Goal: Check status

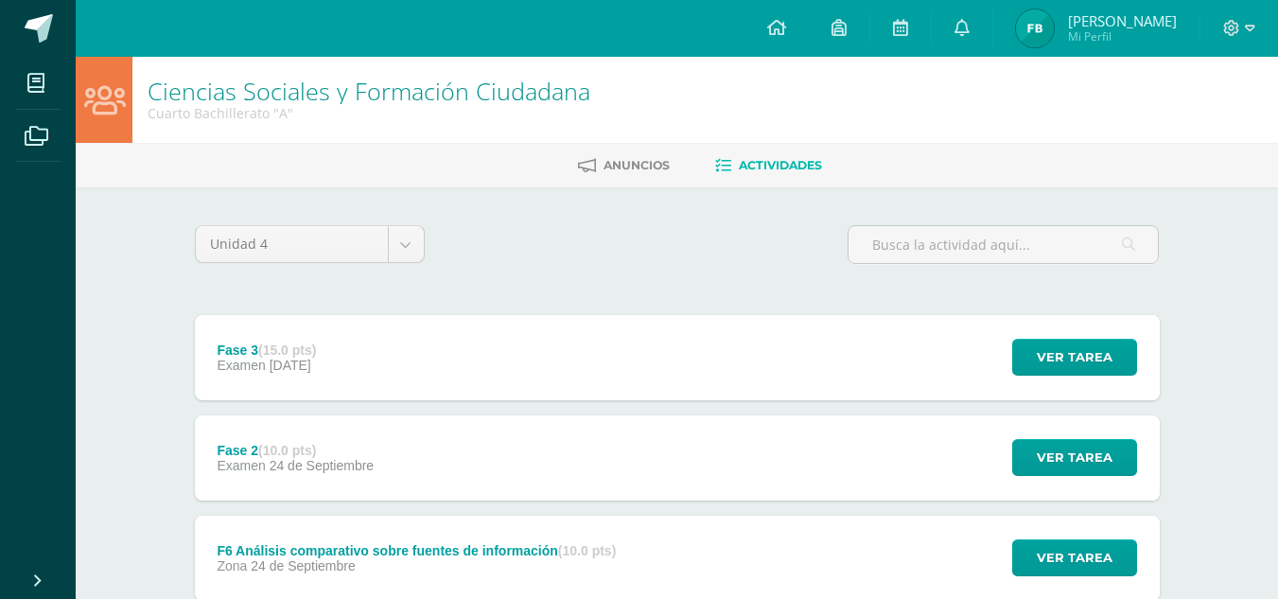
click at [1102, 11] on span "[PERSON_NAME]" at bounding box center [1122, 20] width 109 height 19
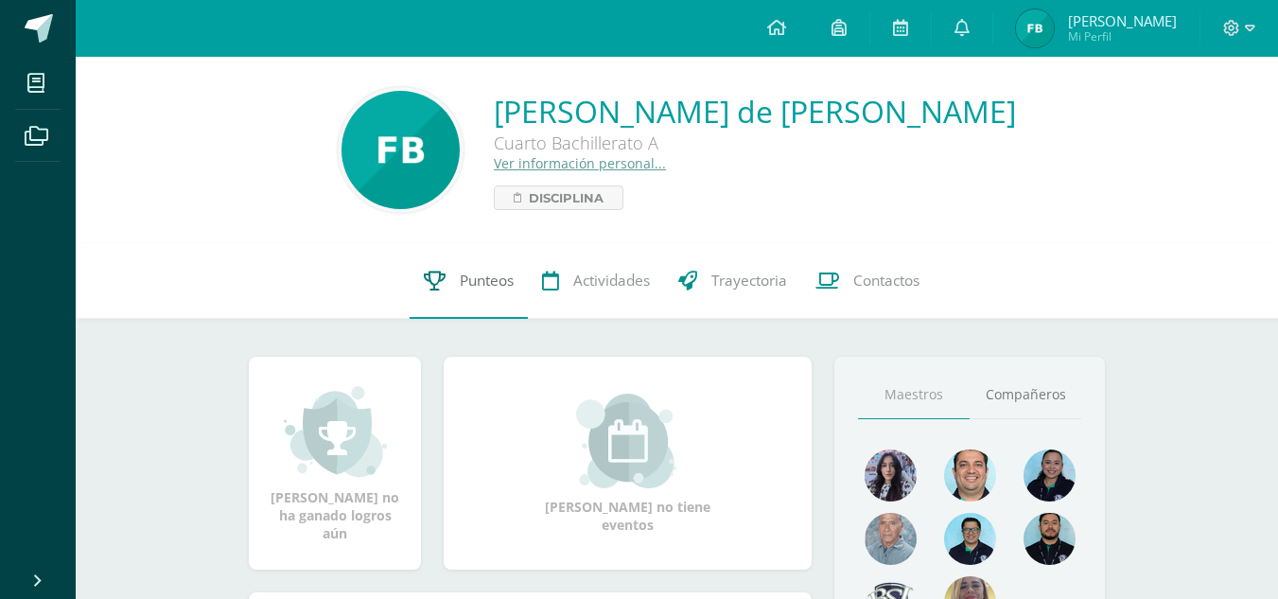
click at [428, 289] on icon at bounding box center [435, 280] width 22 height 20
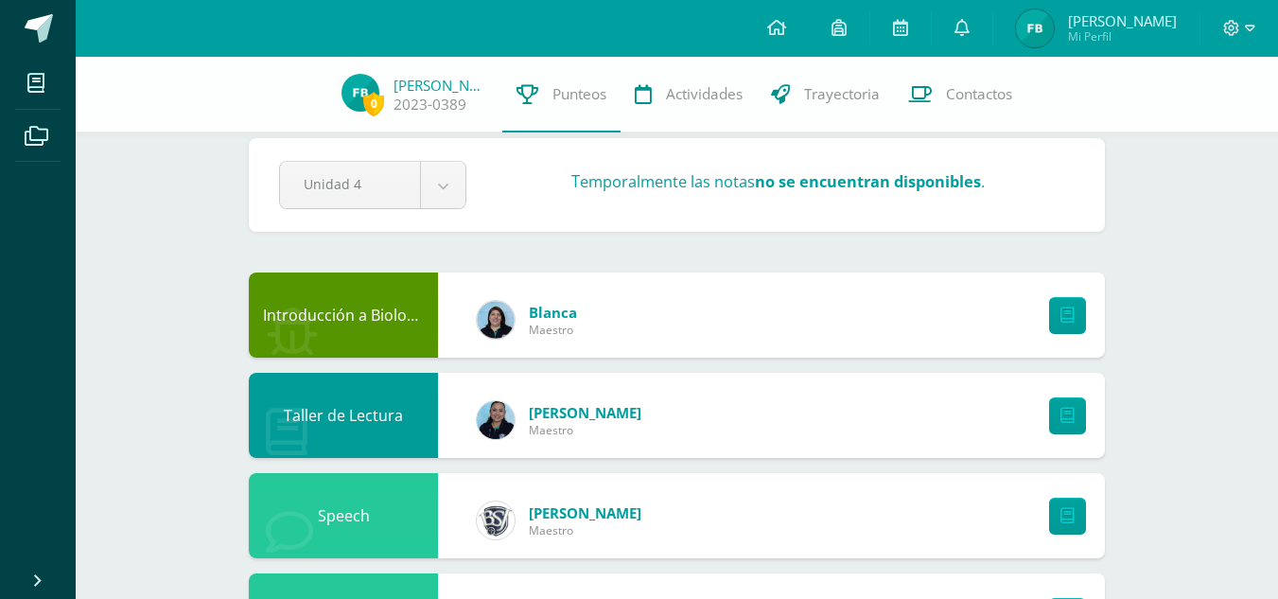
scroll to position [24, 0]
